Goal: Task Accomplishment & Management: Manage account settings

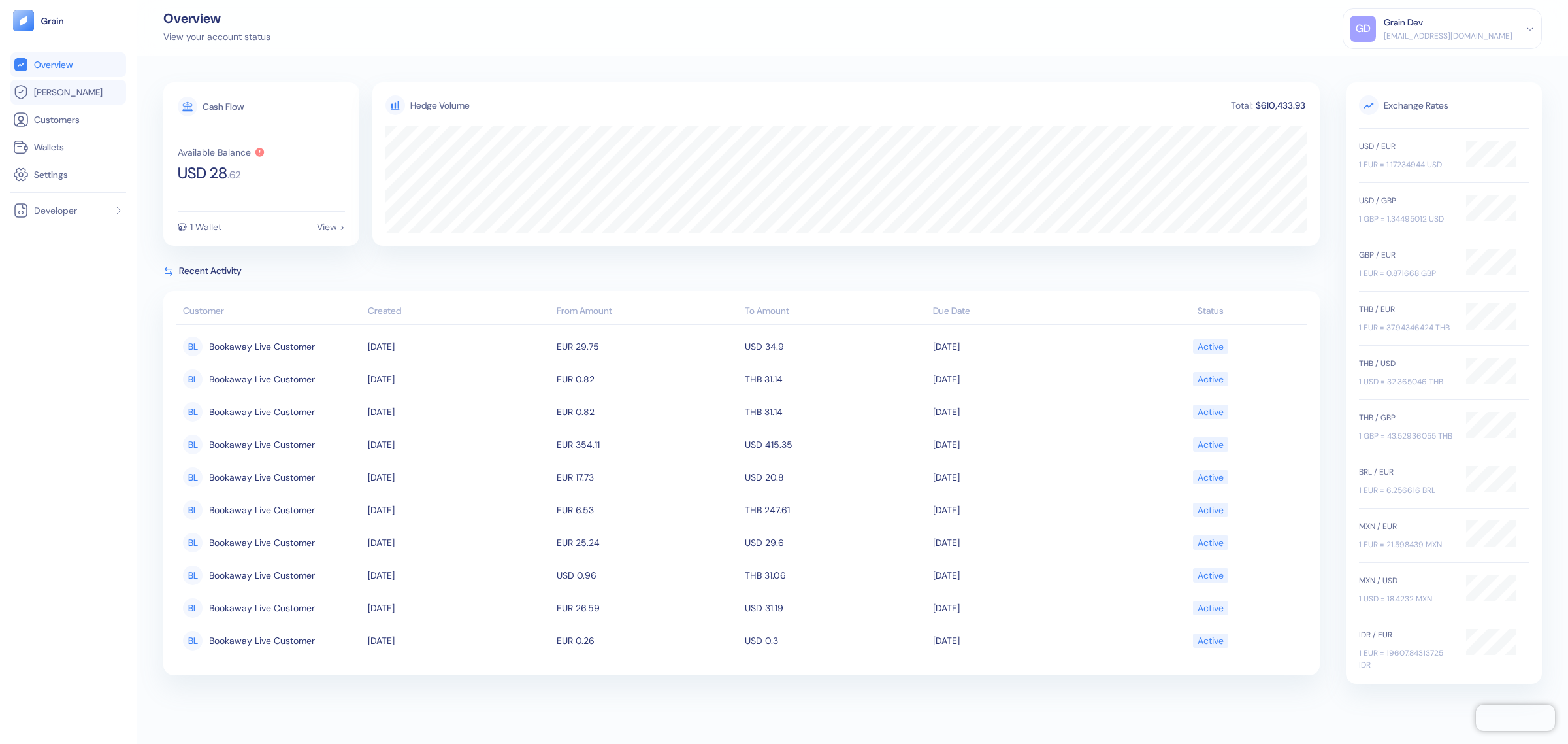
click at [37, 100] on li "[PERSON_NAME]" at bounding box center [67, 92] width 115 height 24
click at [42, 92] on span "[PERSON_NAME]" at bounding box center [67, 93] width 68 height 13
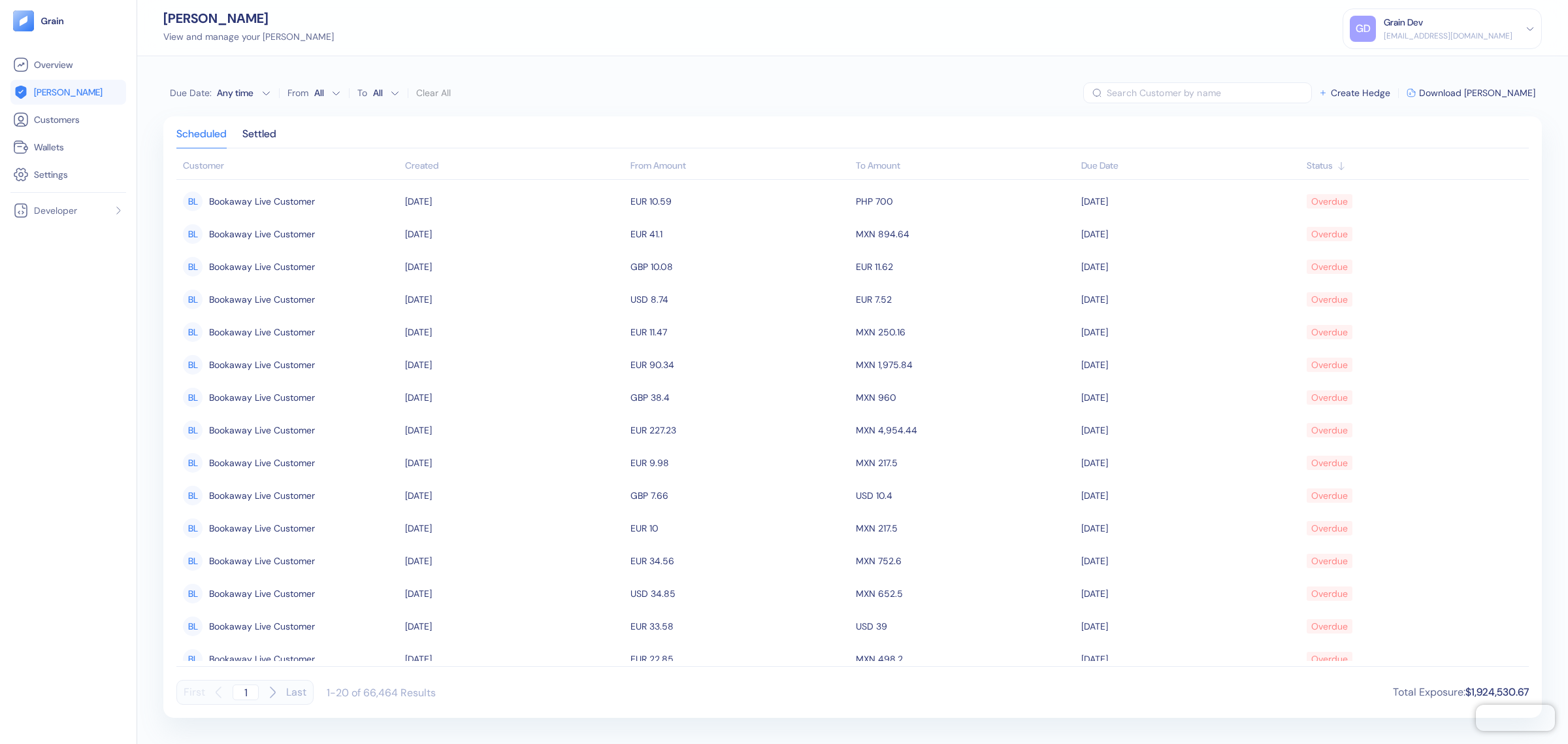
click at [1449, 16] on div "Grain Dev" at bounding box center [1448, 23] width 129 height 13
click at [1403, 62] on div "Sign Out" at bounding box center [1384, 65] width 36 height 13
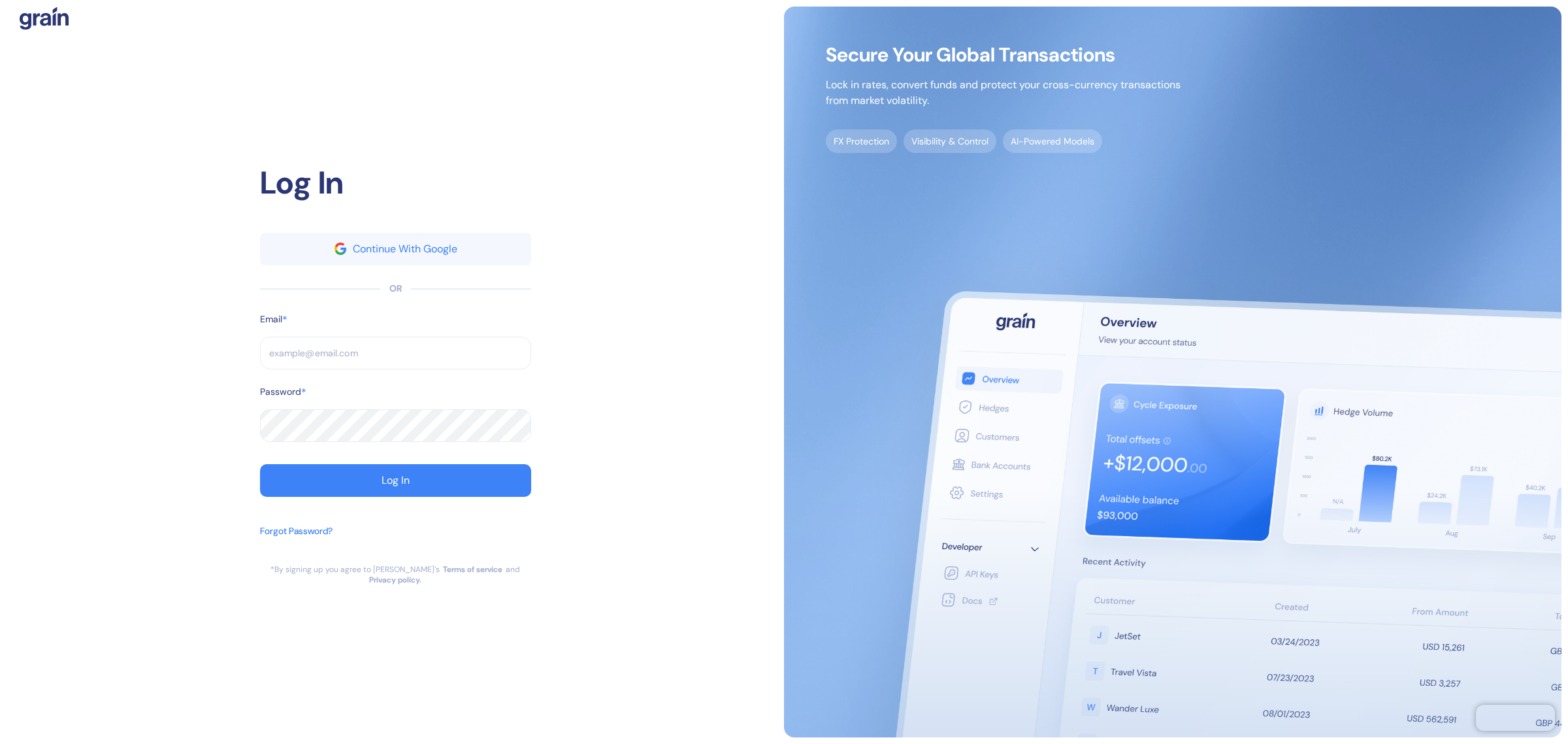
click at [311, 351] on input "text" at bounding box center [396, 353] width 271 height 33
type input "[EMAIL_ADDRESS][DOMAIN_NAME]"
